Goal: Transaction & Acquisition: Purchase product/service

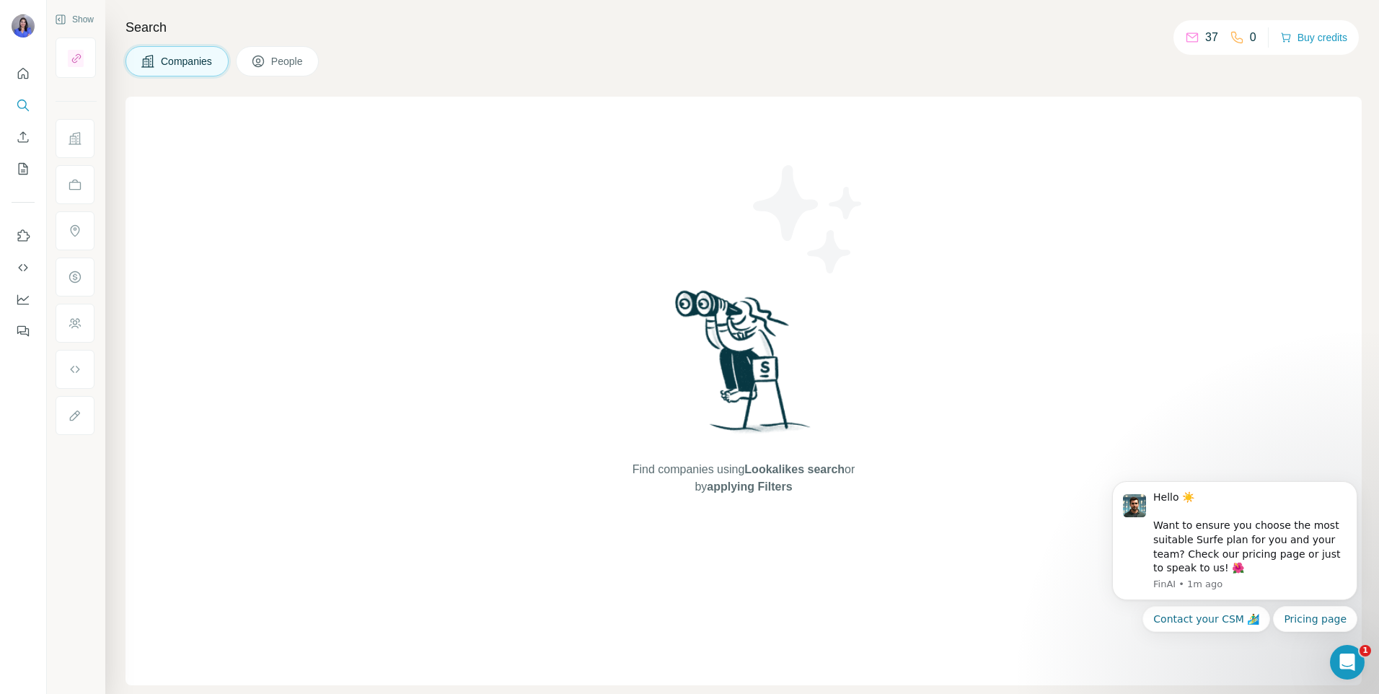
click at [628, 63] on div "Companies People" at bounding box center [744, 61] width 1236 height 30
click at [1306, 37] on button "Buy credits" at bounding box center [1313, 37] width 67 height 20
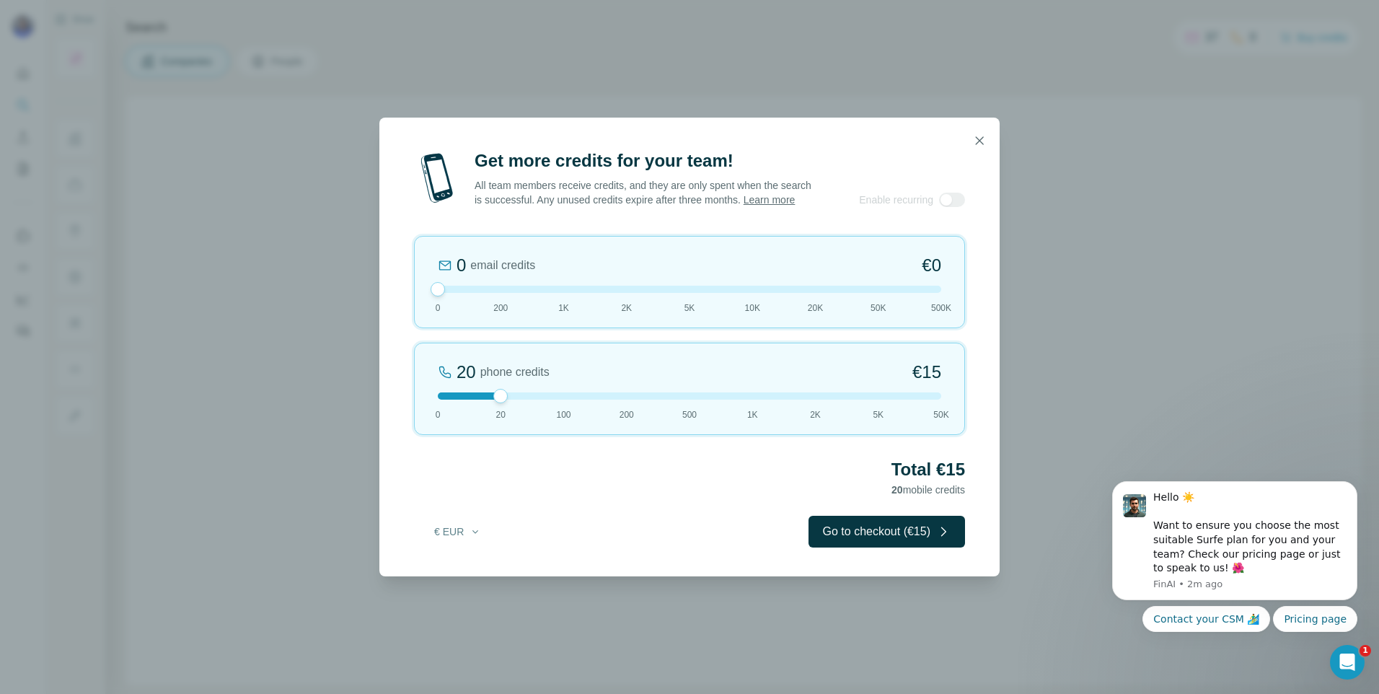
drag, startPoint x: 496, startPoint y: 294, endPoint x: 370, endPoint y: 295, distance: 126.2
click at [375, 295] on div "Get more credits for your team! All team members receive credits, and they are …" at bounding box center [689, 347] width 1379 height 694
click at [558, 400] on div at bounding box center [689, 395] width 503 height 7
click at [509, 400] on div at bounding box center [689, 395] width 503 height 7
click at [987, 133] on button "button" at bounding box center [979, 140] width 29 height 29
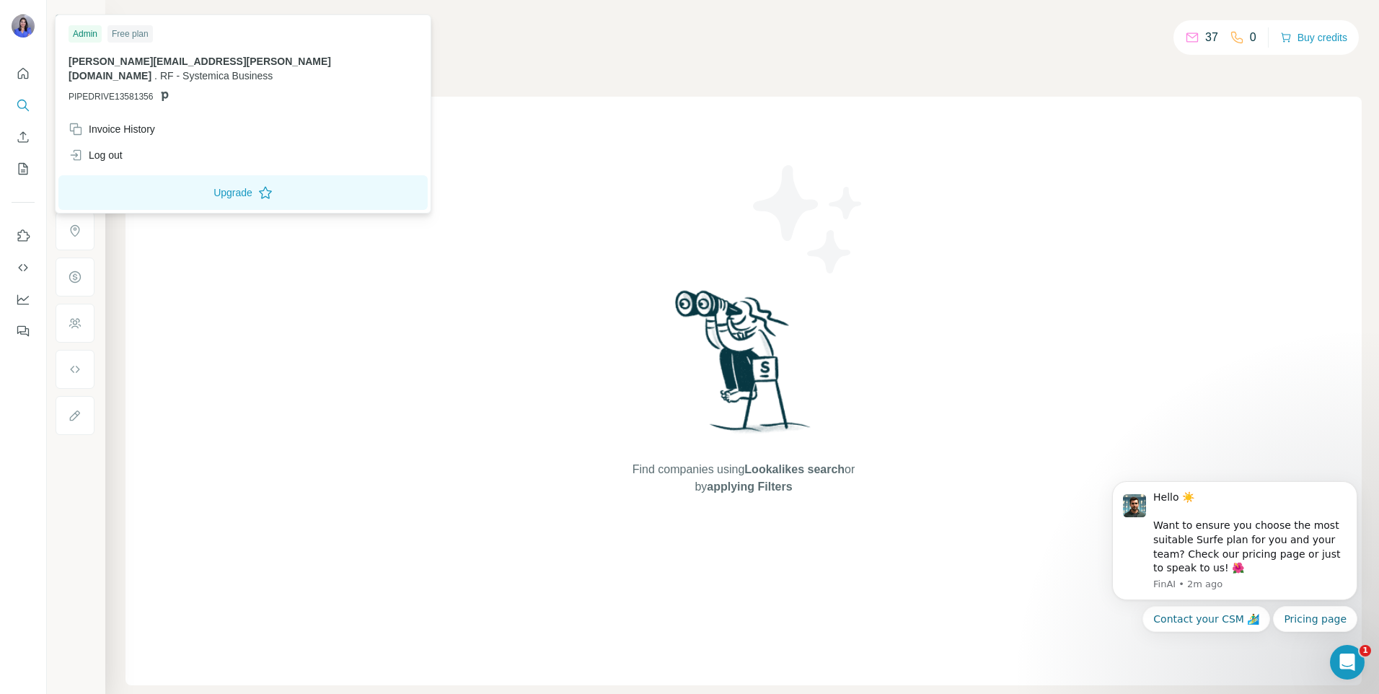
click at [31, 27] on img at bounding box center [23, 25] width 23 height 23
click at [190, 177] on button "Upgrade" at bounding box center [242, 192] width 369 height 35
